Goal: Information Seeking & Learning: Learn about a topic

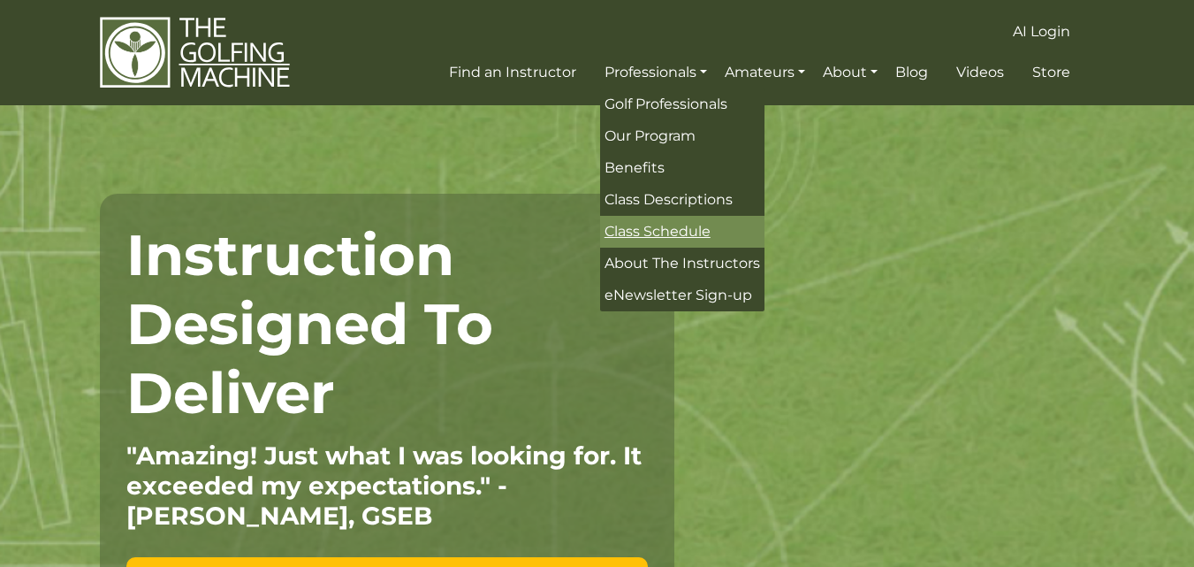
click at [646, 228] on span "Class Schedule" at bounding box center [658, 231] width 106 height 17
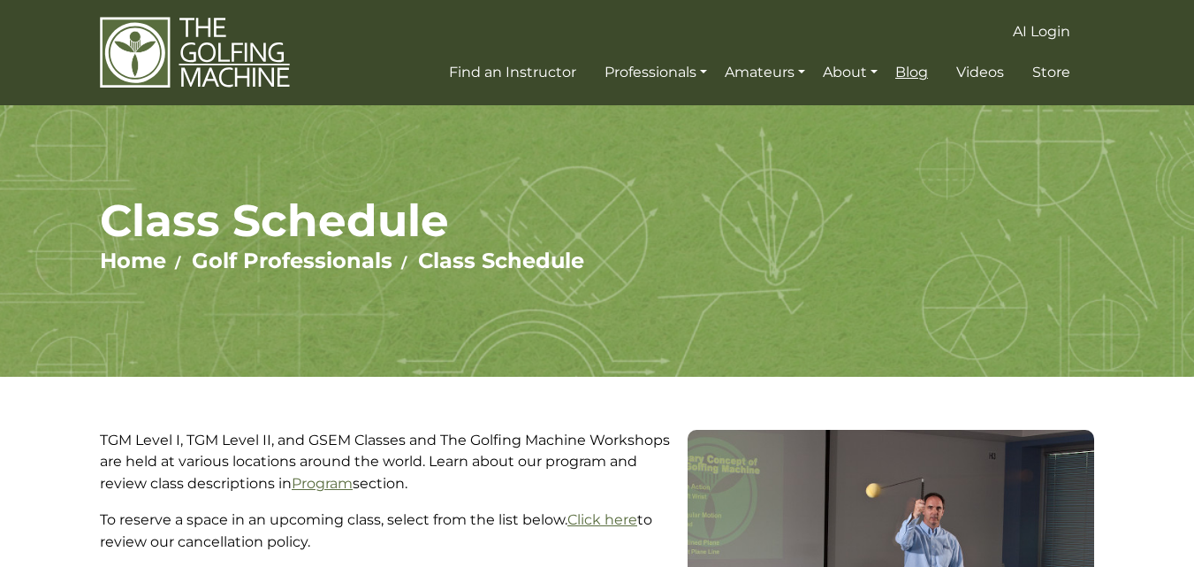
click at [922, 72] on span "Blog" at bounding box center [911, 72] width 33 height 17
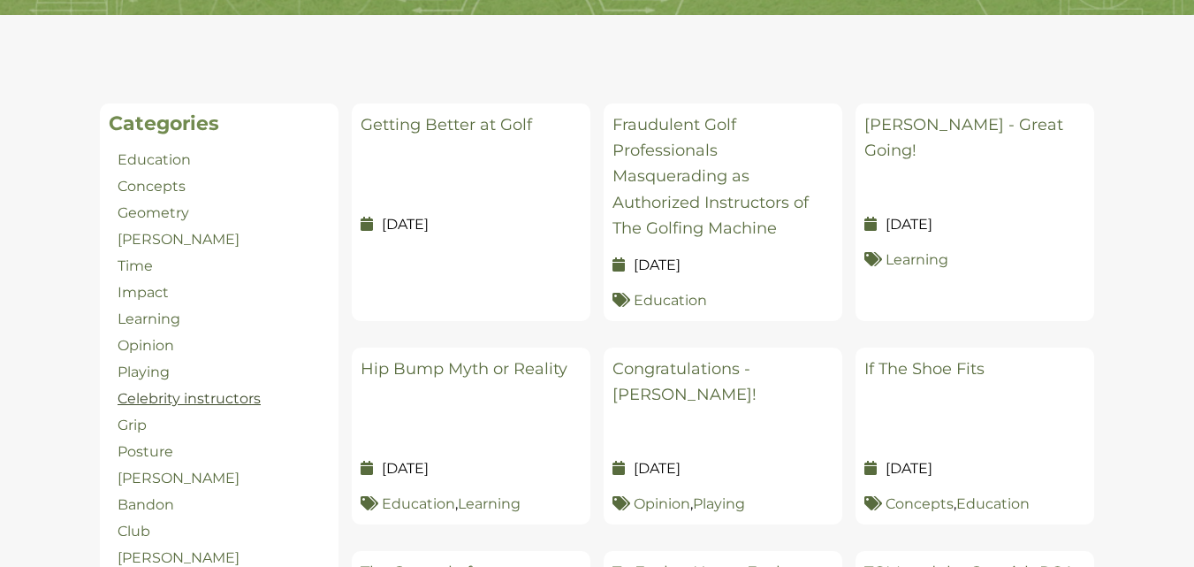
scroll to position [354, 0]
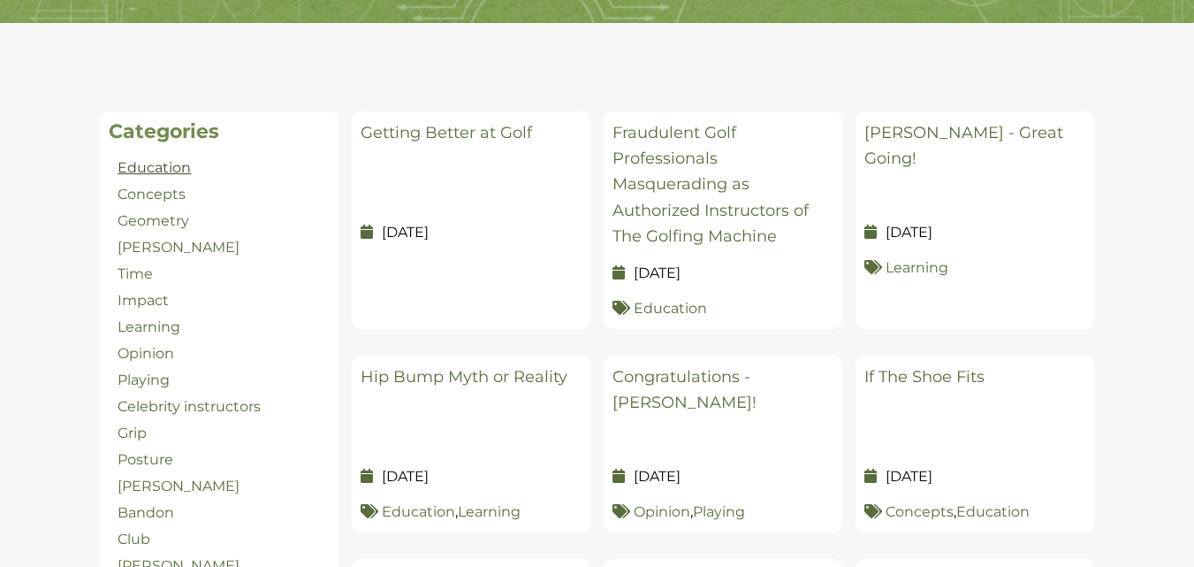
click at [155, 167] on link "Education" at bounding box center [154, 167] width 73 height 17
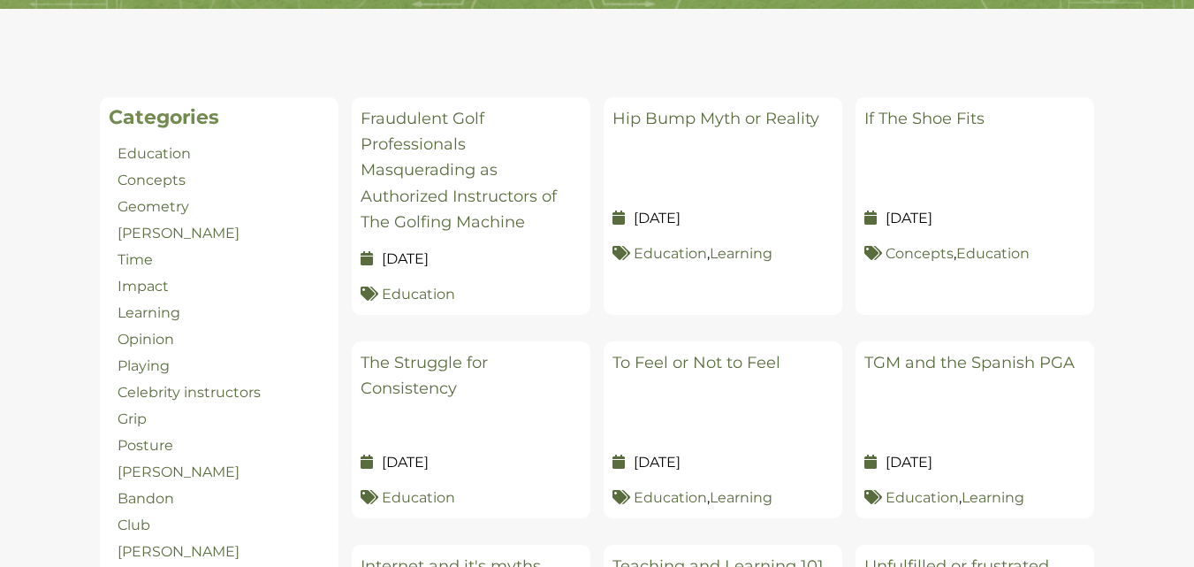
scroll to position [364, 0]
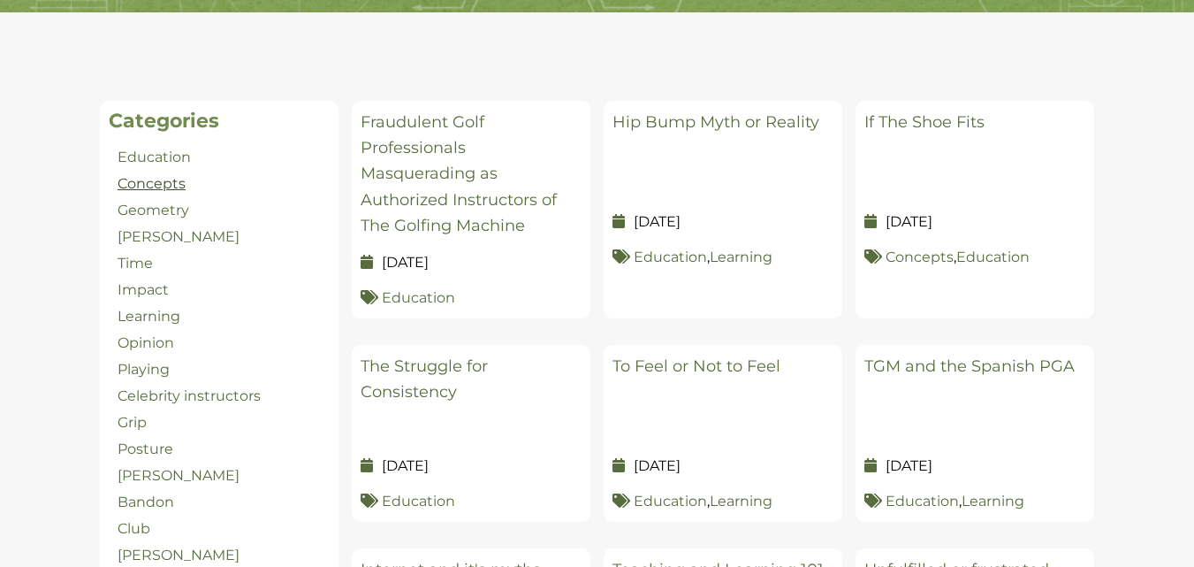
click at [166, 188] on link "Concepts" at bounding box center [152, 183] width 68 height 17
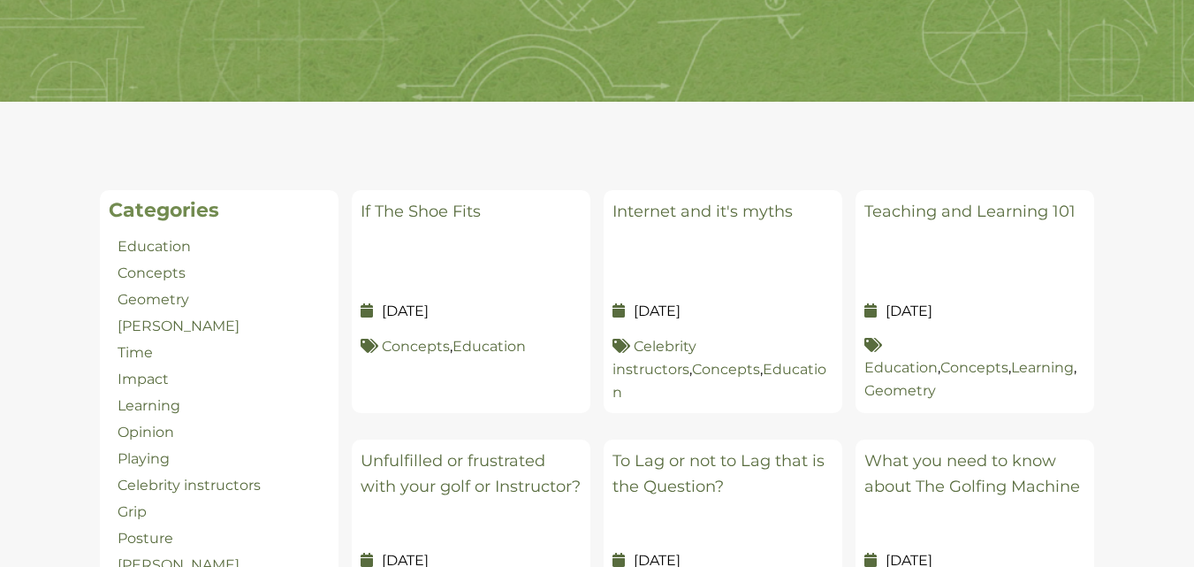
scroll to position [294, 0]
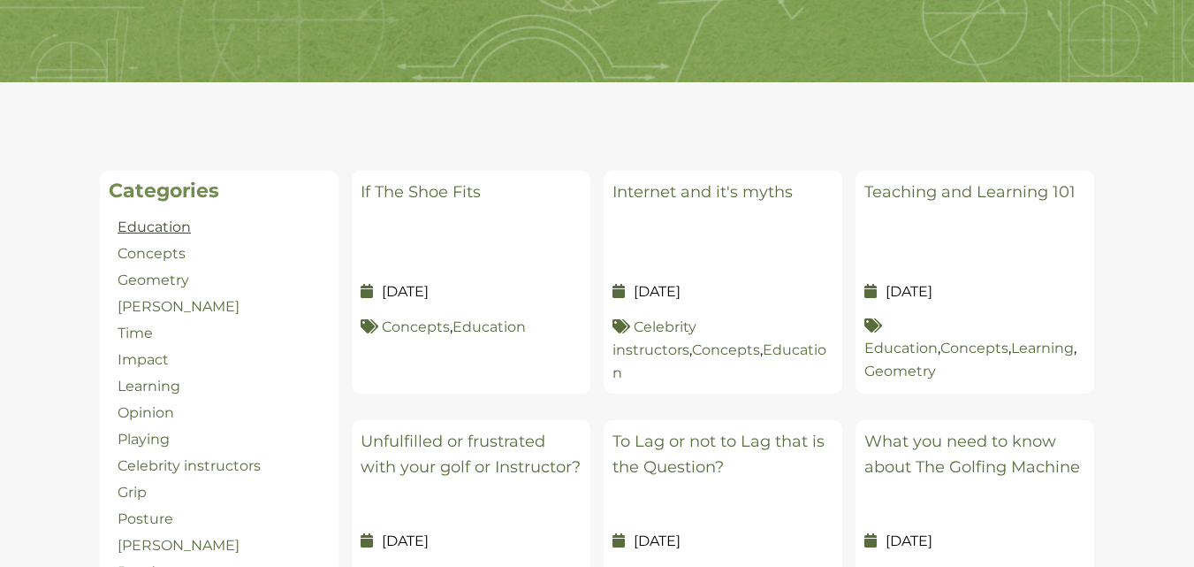
click at [157, 231] on link "Education" at bounding box center [154, 226] width 73 height 17
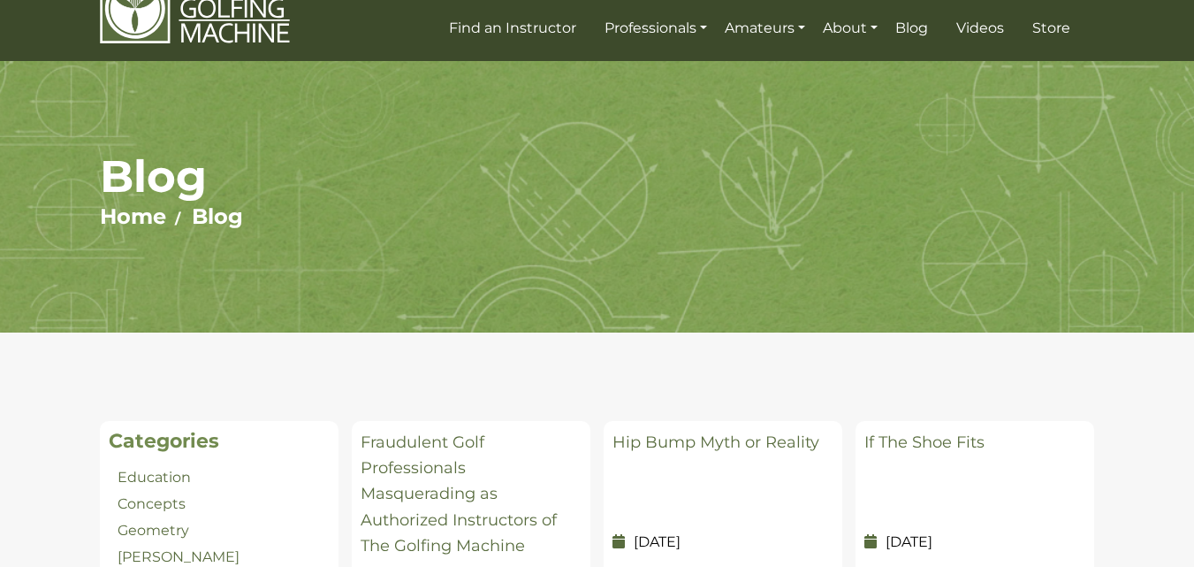
scroll to position [294, 0]
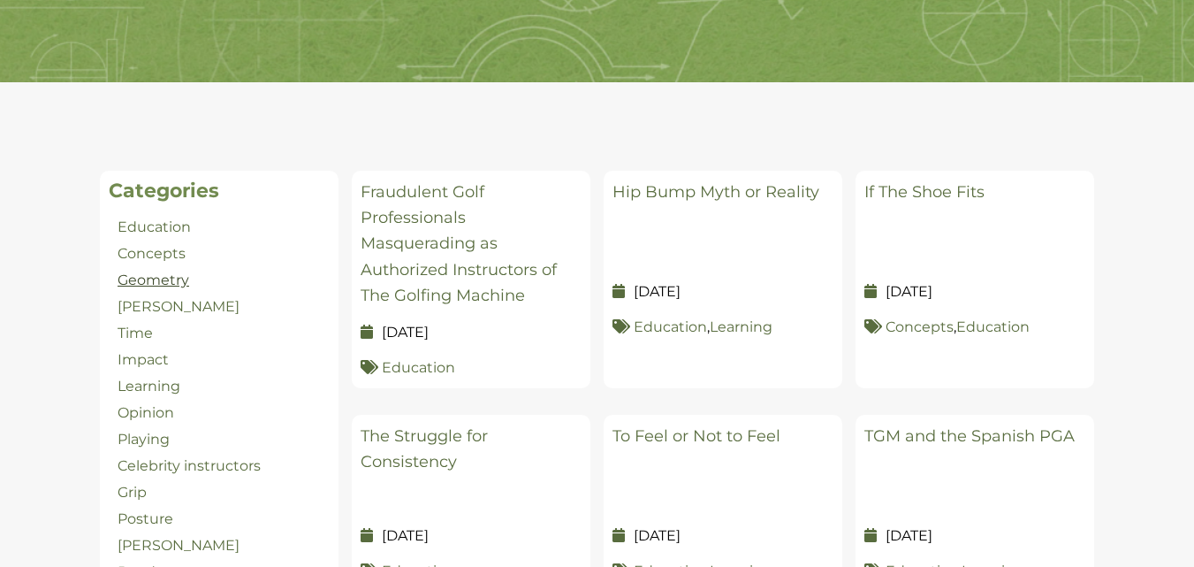
click at [152, 280] on link "Geometry" at bounding box center [154, 279] width 72 height 17
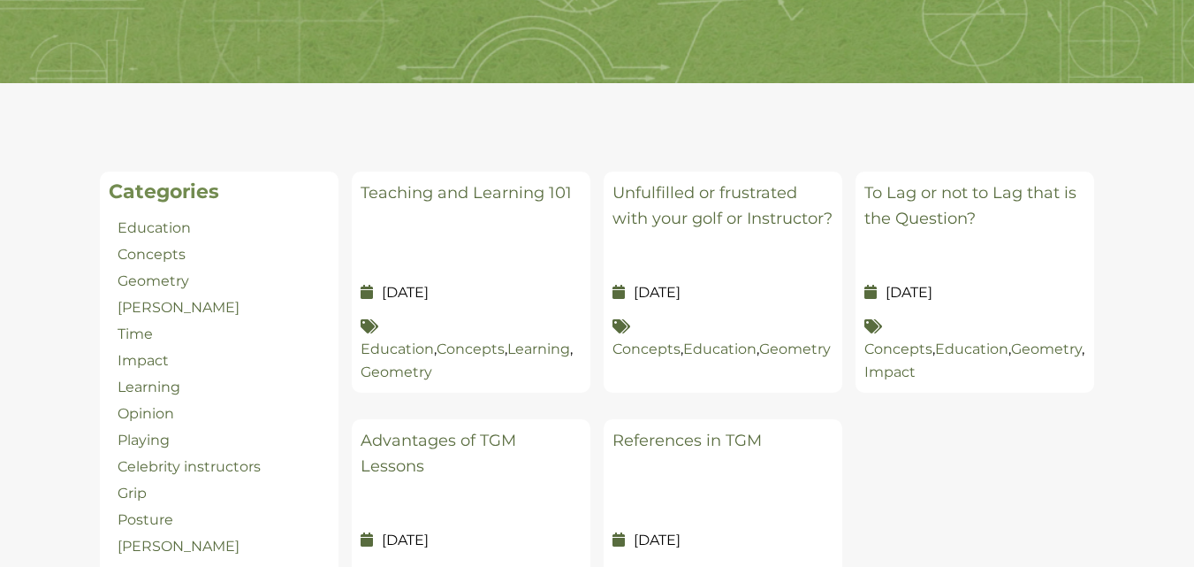
scroll to position [294, 0]
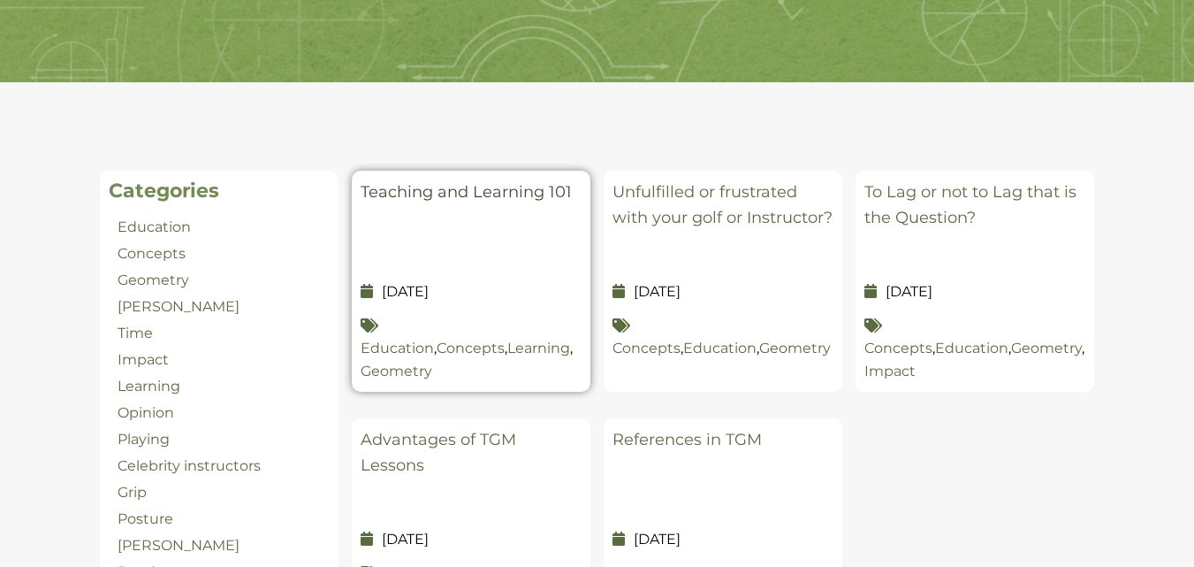
click at [492, 189] on link "Teaching and Learning 101" at bounding box center [466, 191] width 211 height 19
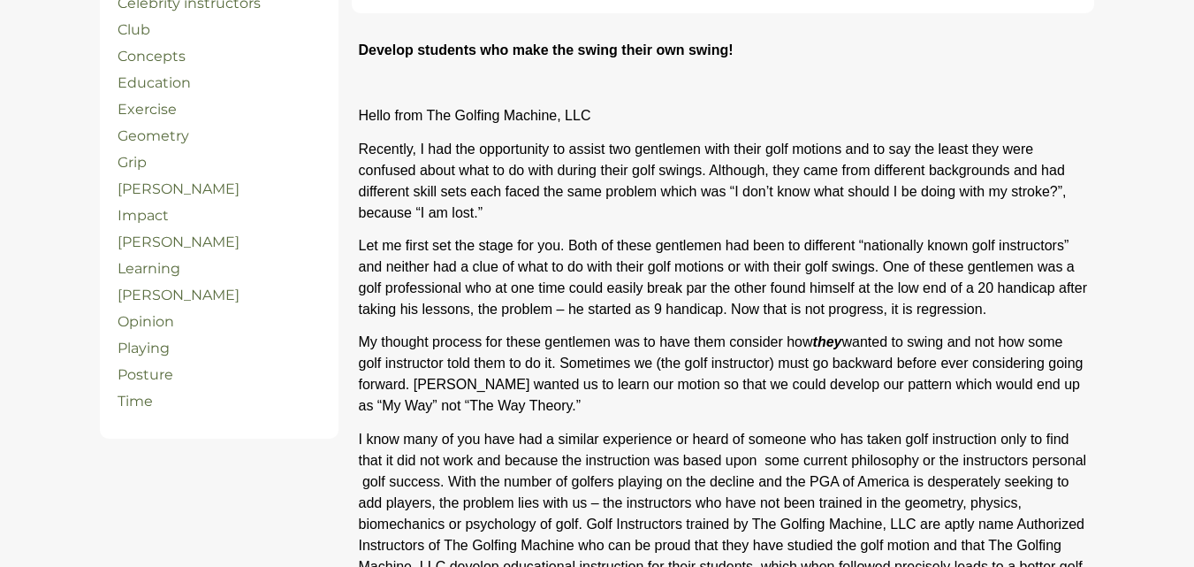
scroll to position [375, 0]
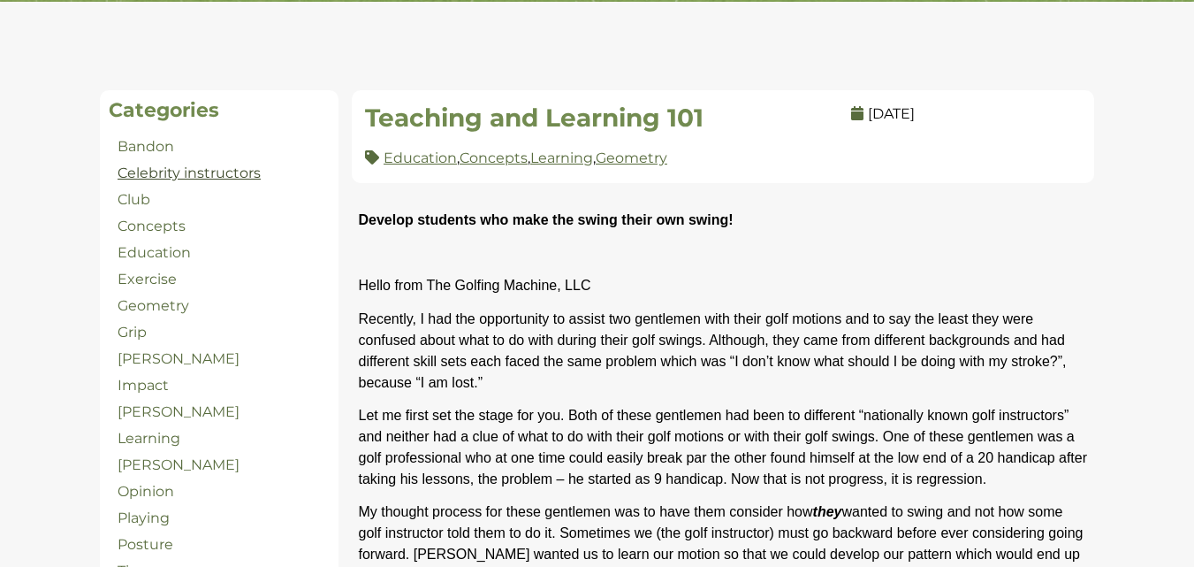
click at [186, 174] on link "Celebrity instructors" at bounding box center [189, 172] width 143 height 17
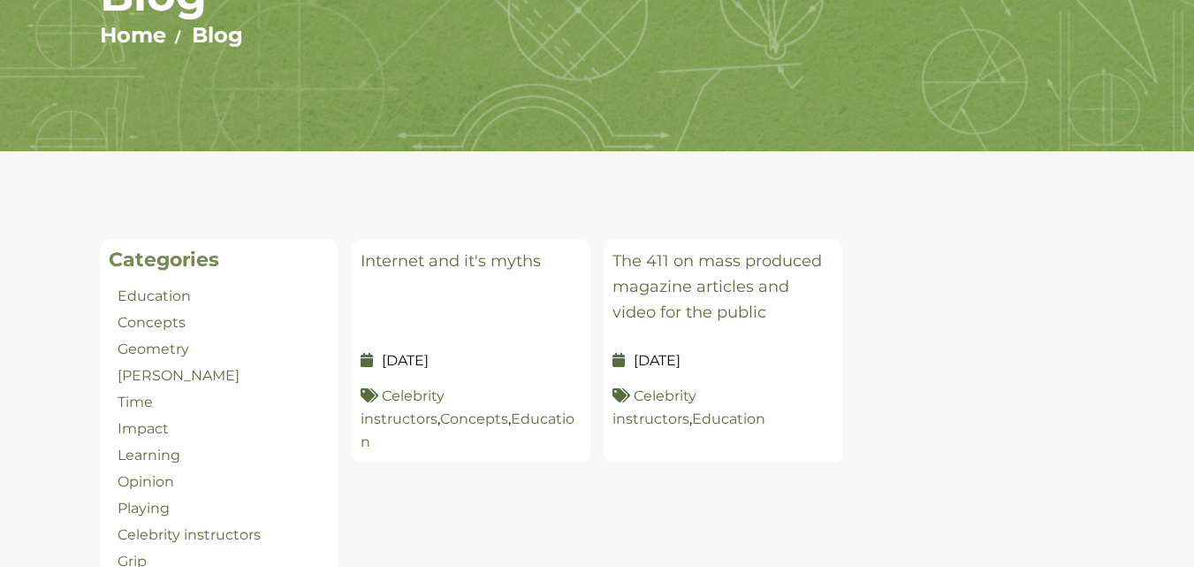
scroll to position [294, 0]
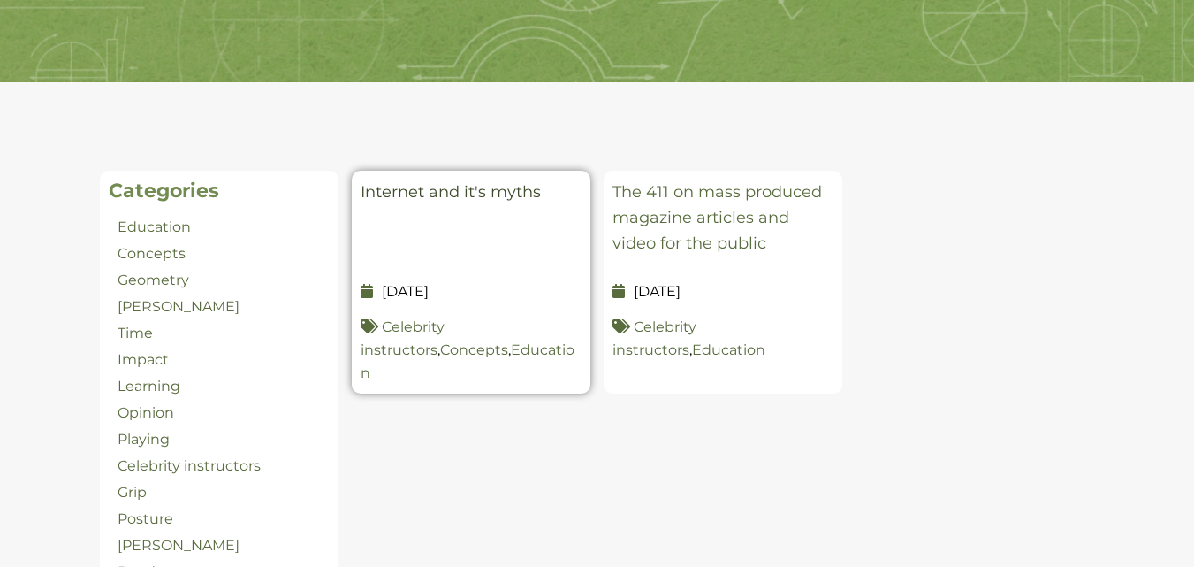
click at [463, 190] on link "Internet and it's myths" at bounding box center [451, 191] width 180 height 19
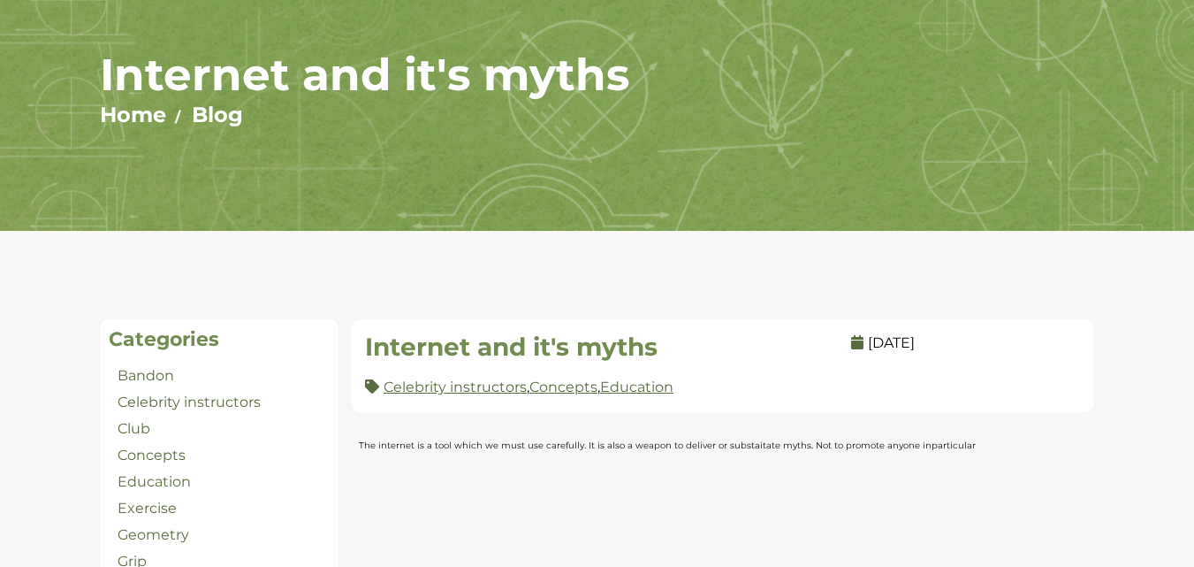
scroll to position [236, 0]
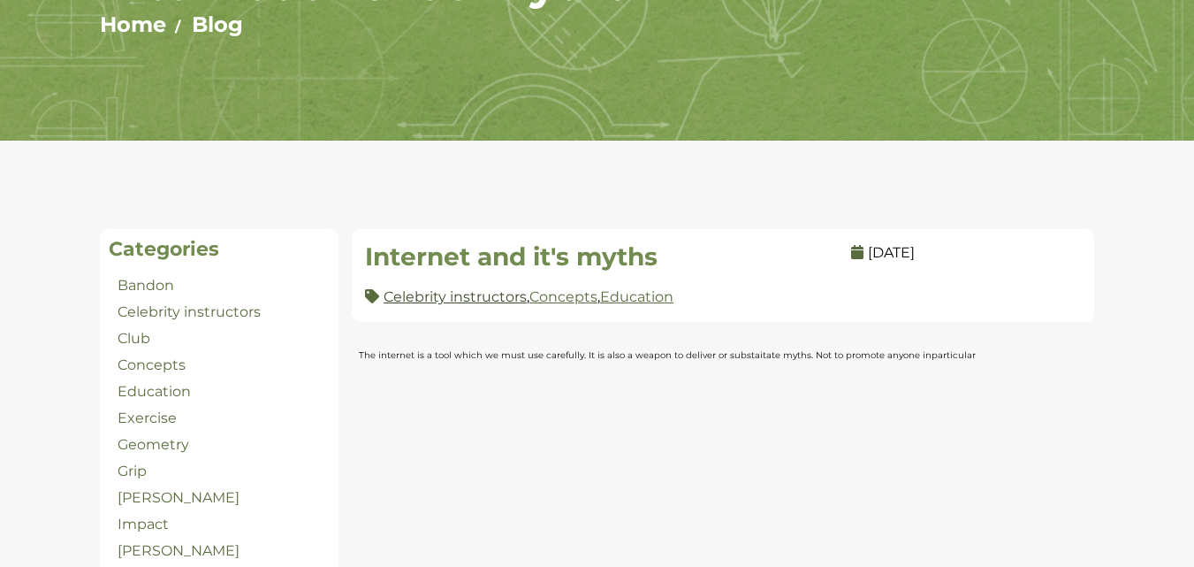
click at [474, 299] on link "Celebrity instructors" at bounding box center [455, 296] width 143 height 17
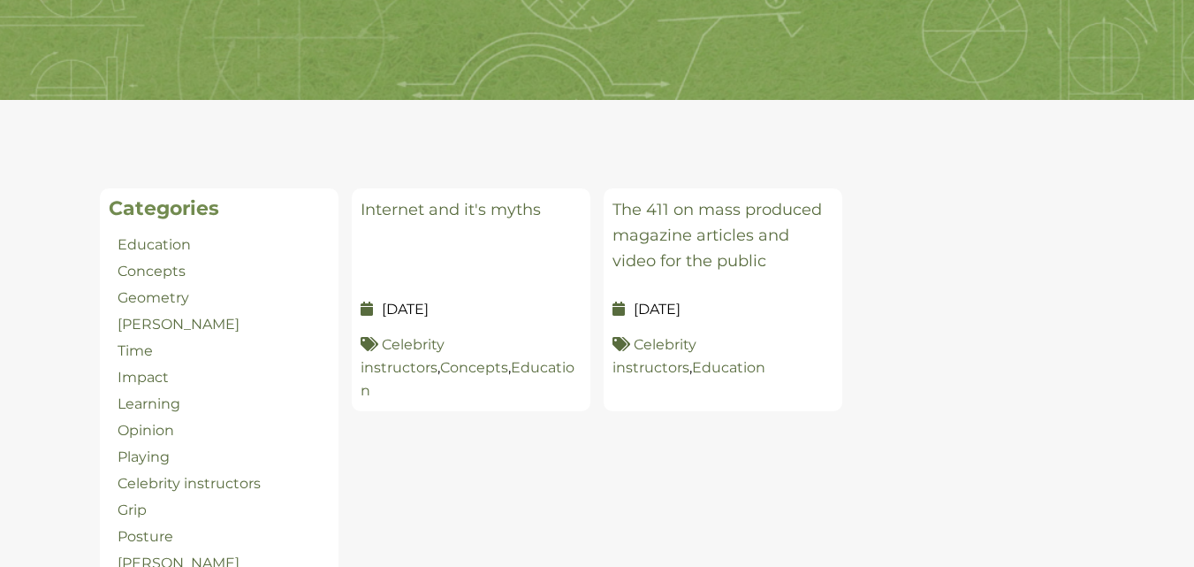
scroll to position [294, 0]
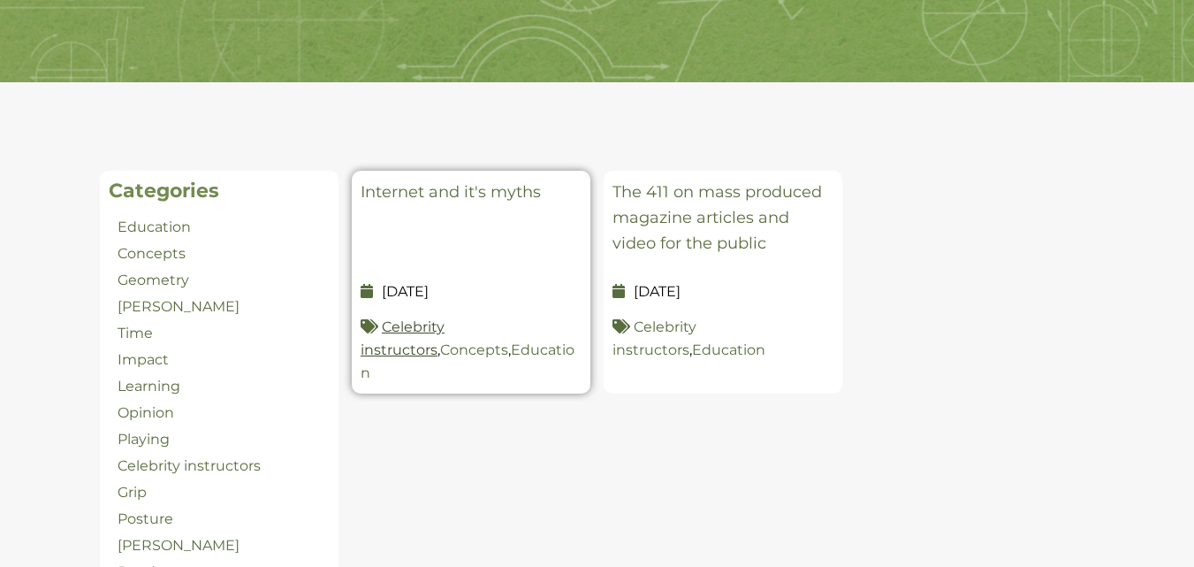
click at [445, 327] on link "Celebrity instructors" at bounding box center [403, 338] width 84 height 40
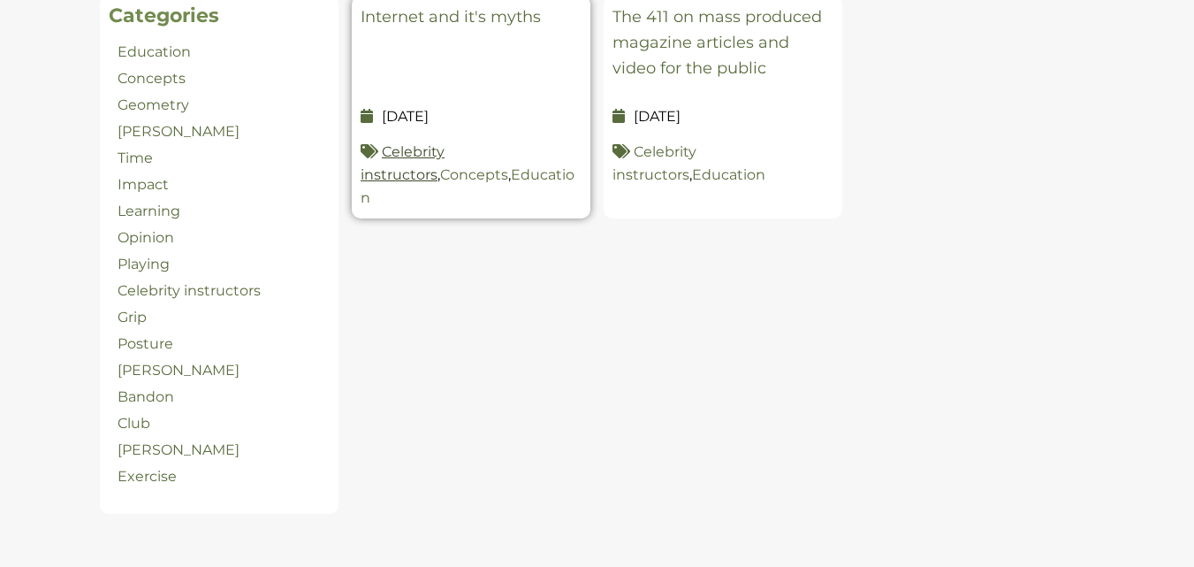
scroll to position [471, 0]
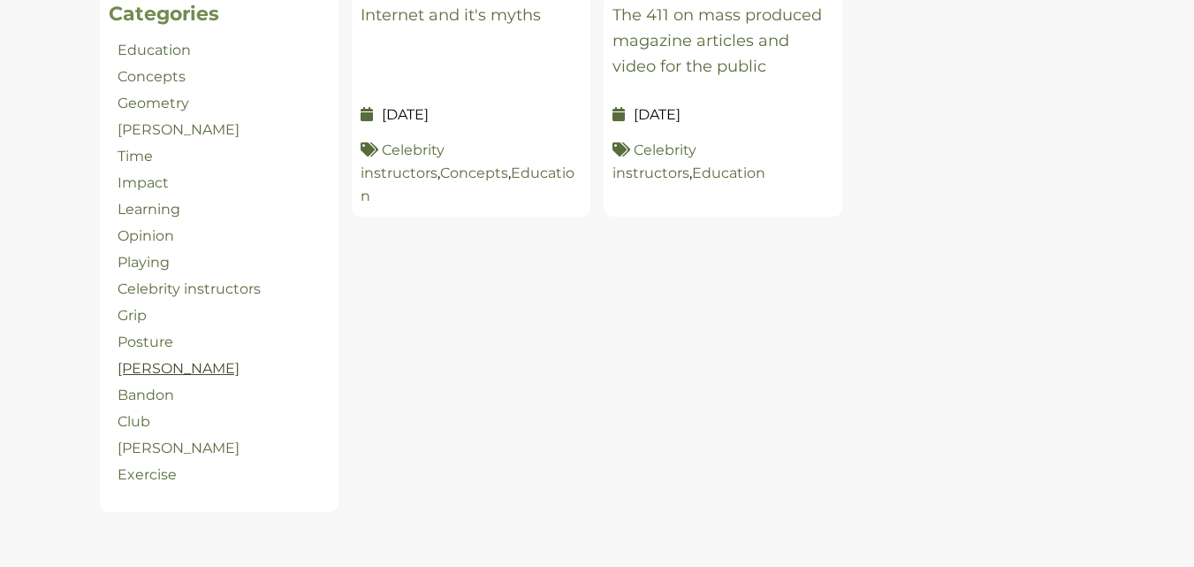
click at [156, 367] on link "McLean" at bounding box center [179, 368] width 122 height 17
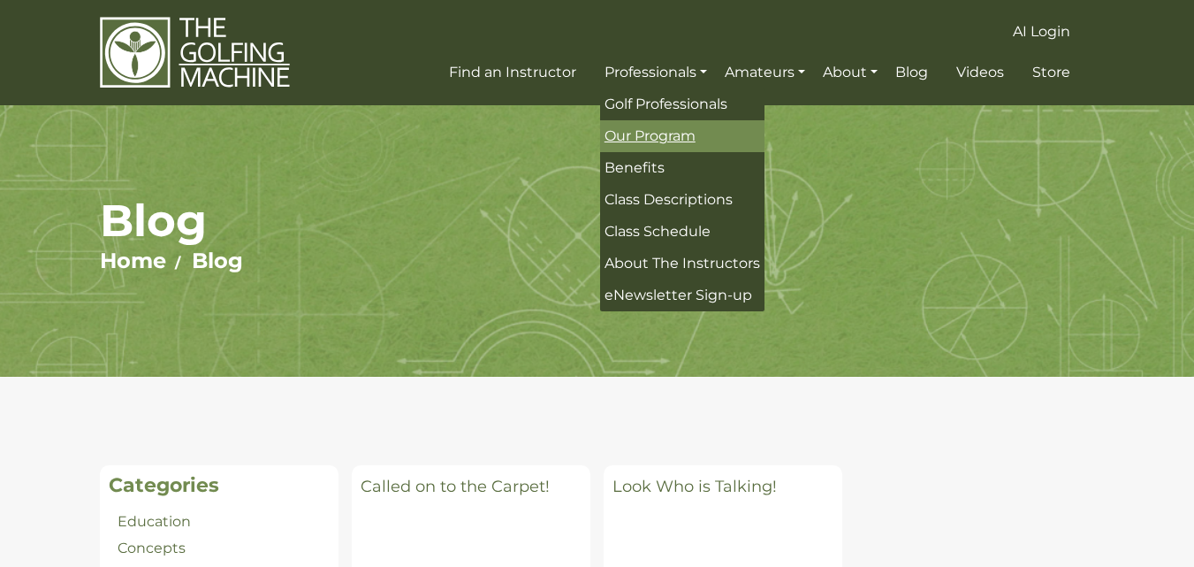
click at [651, 133] on span "Our Program" at bounding box center [650, 135] width 91 height 17
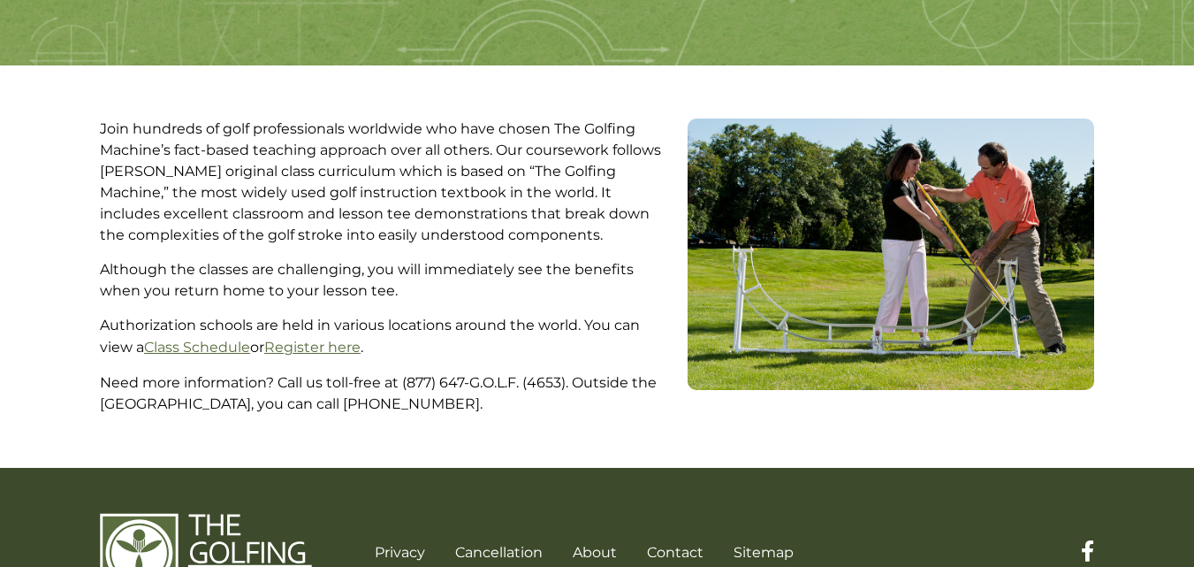
scroll to position [264, 0]
